Goal: Transaction & Acquisition: Purchase product/service

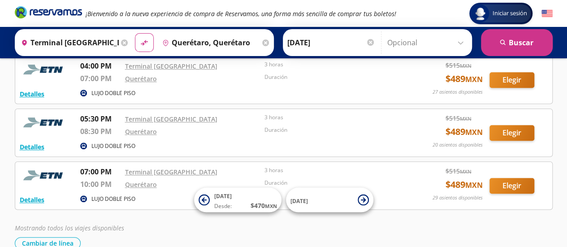
scroll to position [360, 0]
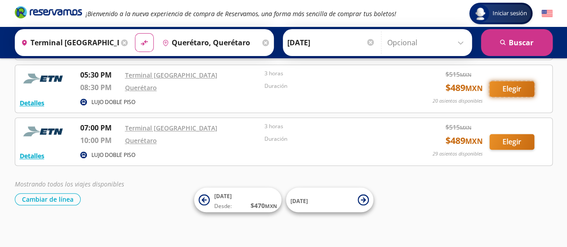
click at [514, 88] on button "Elegir" at bounding box center [511, 89] width 45 height 16
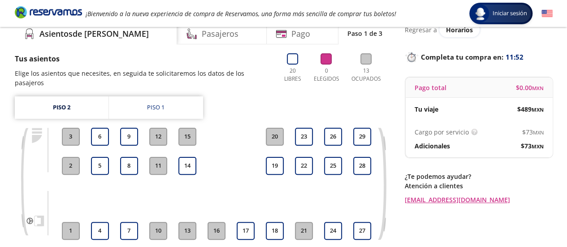
scroll to position [90, 0]
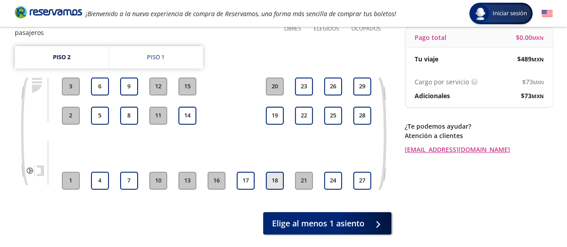
click at [276, 175] on button "18" at bounding box center [275, 181] width 18 height 18
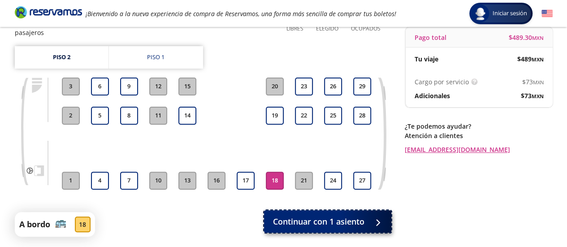
click at [348, 217] on span "Continuar con 1 asiento" at bounding box center [318, 222] width 91 height 12
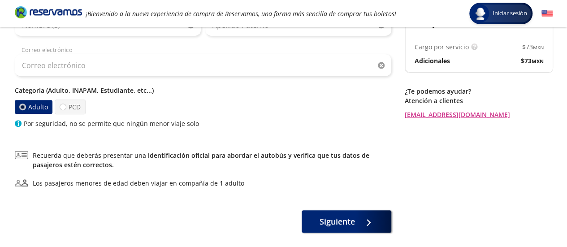
scroll to position [134, 0]
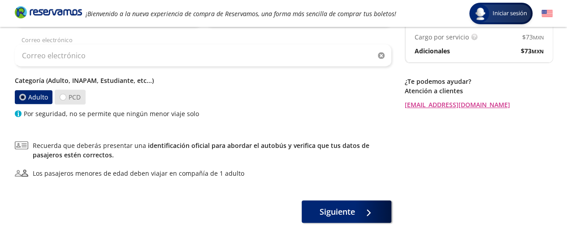
click at [65, 95] on label "PCD" at bounding box center [70, 97] width 31 height 15
click at [65, 95] on input "PCD" at bounding box center [63, 97] width 6 height 6
radio input "true"
radio input "false"
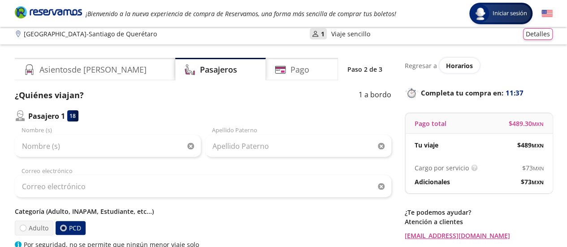
scroll to position [0, 0]
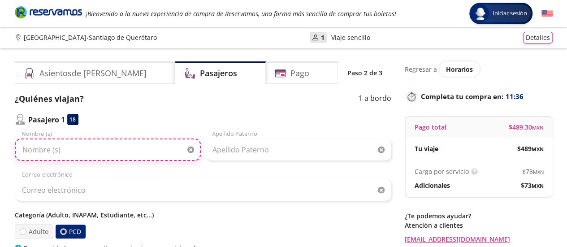
click at [91, 154] on input "Nombre (s)" at bounding box center [108, 149] width 186 height 22
type input "[PERSON_NAME]"
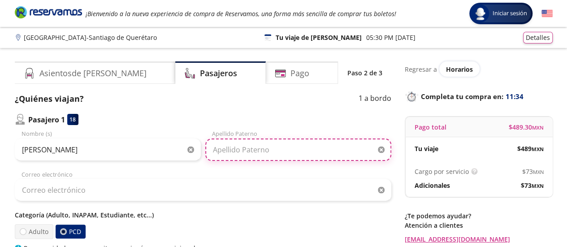
click at [255, 146] on input "Apellido Paterno" at bounding box center [298, 149] width 186 height 22
type input "Maya"
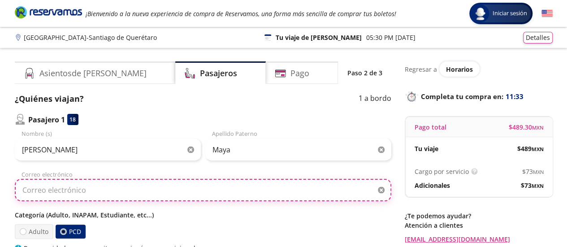
click at [135, 184] on input "Correo electrónico" at bounding box center [203, 190] width 376 height 22
type input "[EMAIL_ADDRESS][DOMAIN_NAME]"
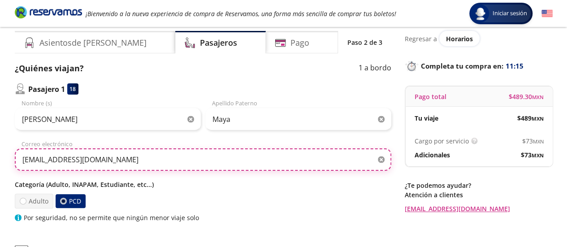
scroll to position [45, 0]
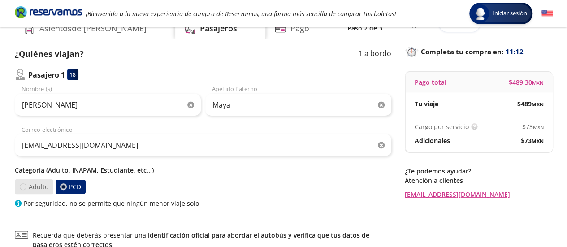
click at [26, 185] on div at bounding box center [23, 186] width 7 height 7
click at [26, 185] on input "Adulto" at bounding box center [23, 187] width 6 height 6
radio input "true"
radio input "false"
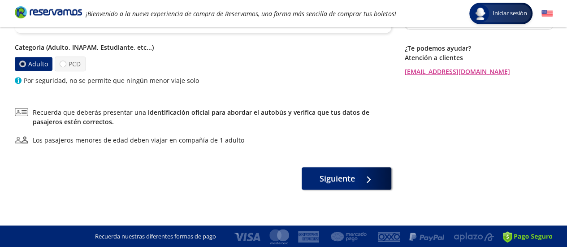
scroll to position [168, 0]
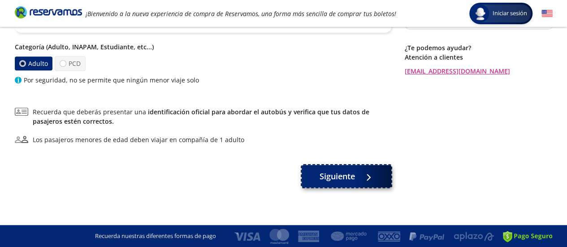
click at [343, 181] on span "Siguiente" at bounding box center [337, 176] width 35 height 12
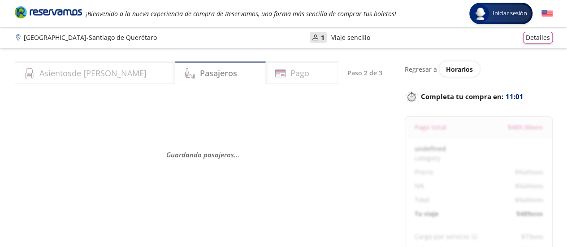
select select "MX"
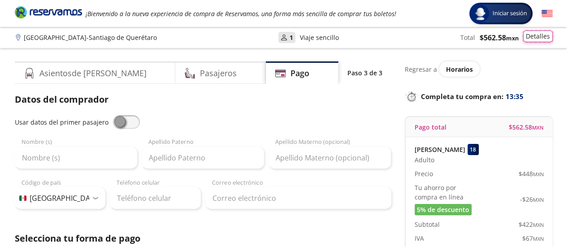
click at [533, 39] on button "Detalles" at bounding box center [538, 36] width 30 height 12
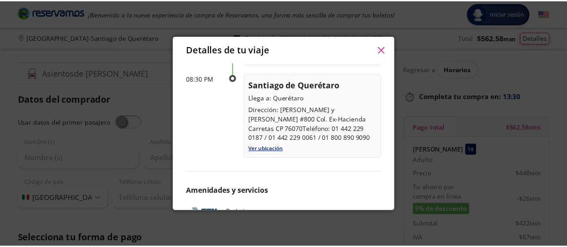
scroll to position [169, 0]
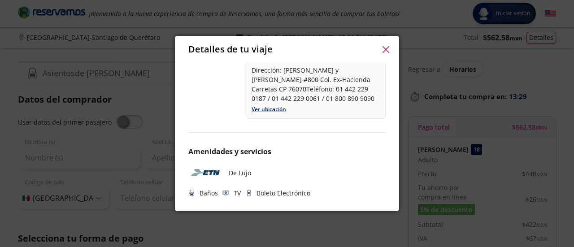
click at [382, 46] on icon "button" at bounding box center [385, 49] width 7 height 7
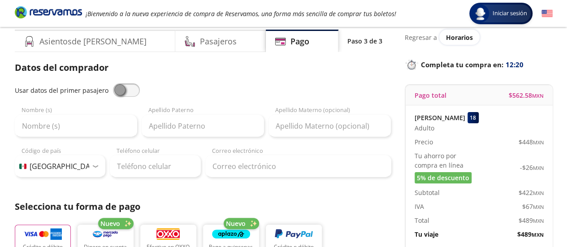
scroll to position [0, 0]
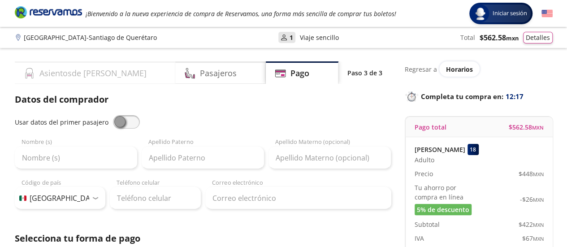
click at [103, 73] on div "Asientos de [PERSON_NAME]" at bounding box center [95, 72] width 161 height 22
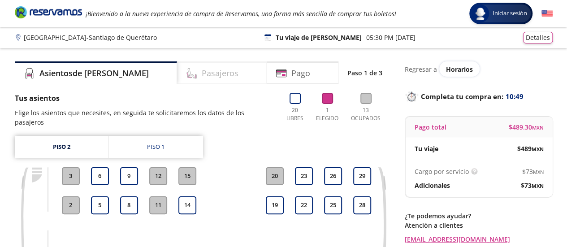
click at [202, 73] on h4 "Pasajeros" at bounding box center [220, 73] width 37 height 12
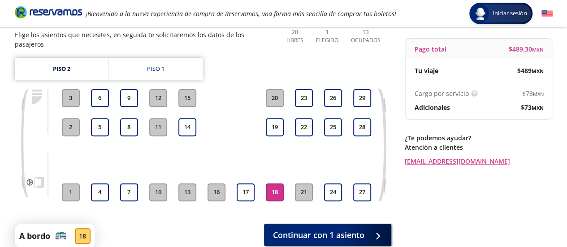
scroll to position [45, 0]
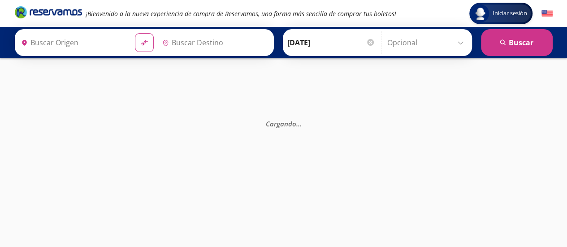
type input "Terminal [GEOGRAPHIC_DATA], [GEOGRAPHIC_DATA]"
type input "Querétaro, Querétaro"
